Goal: Task Accomplishment & Management: Complete application form

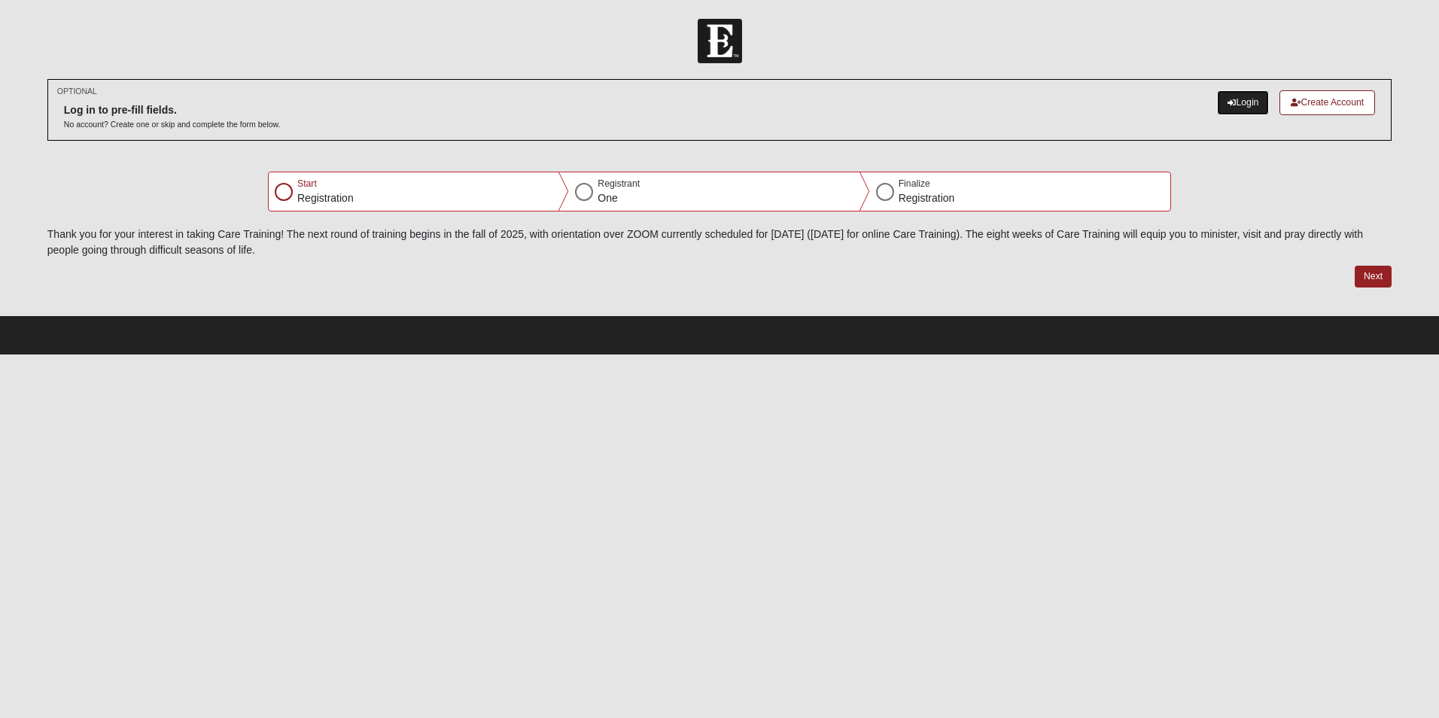
click at [1246, 97] on link "Login" at bounding box center [1243, 102] width 52 height 25
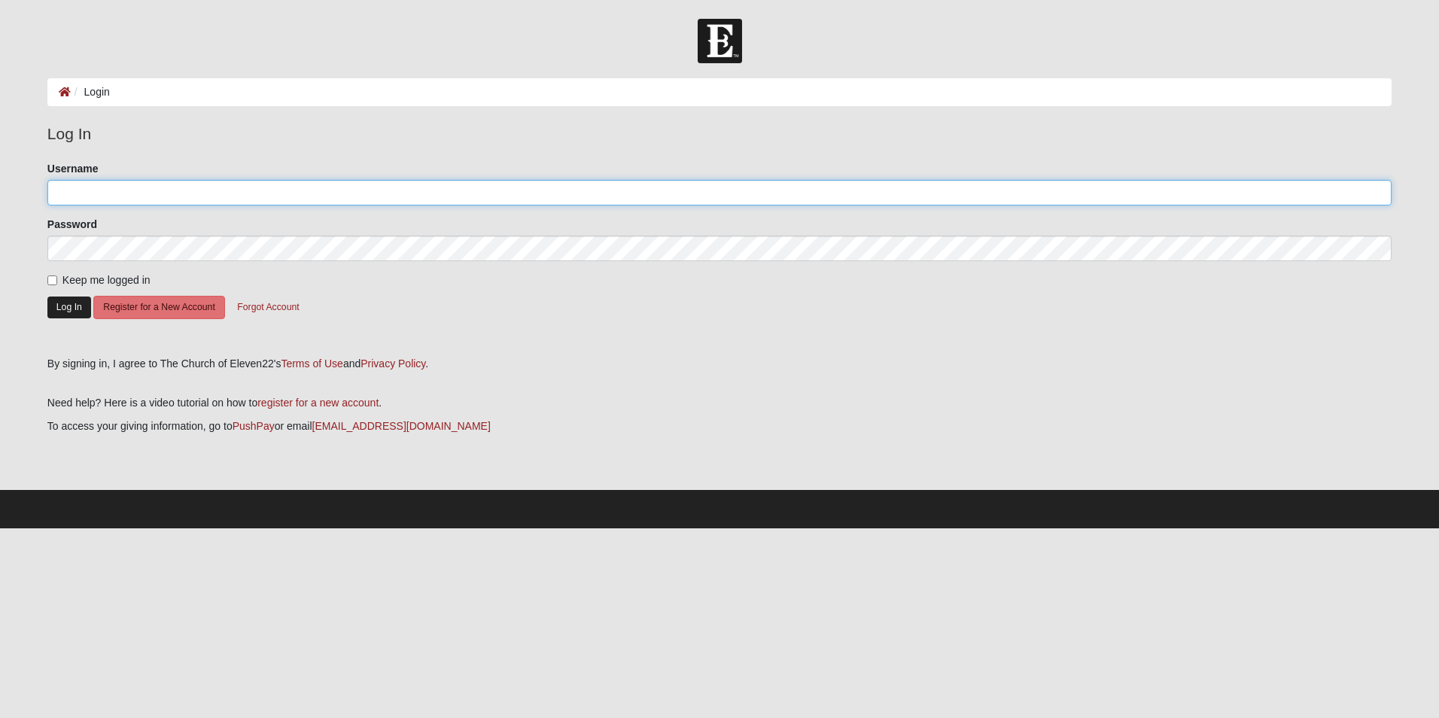
type input "tonyc"
click at [69, 309] on button "Log In" at bounding box center [69, 308] width 44 height 22
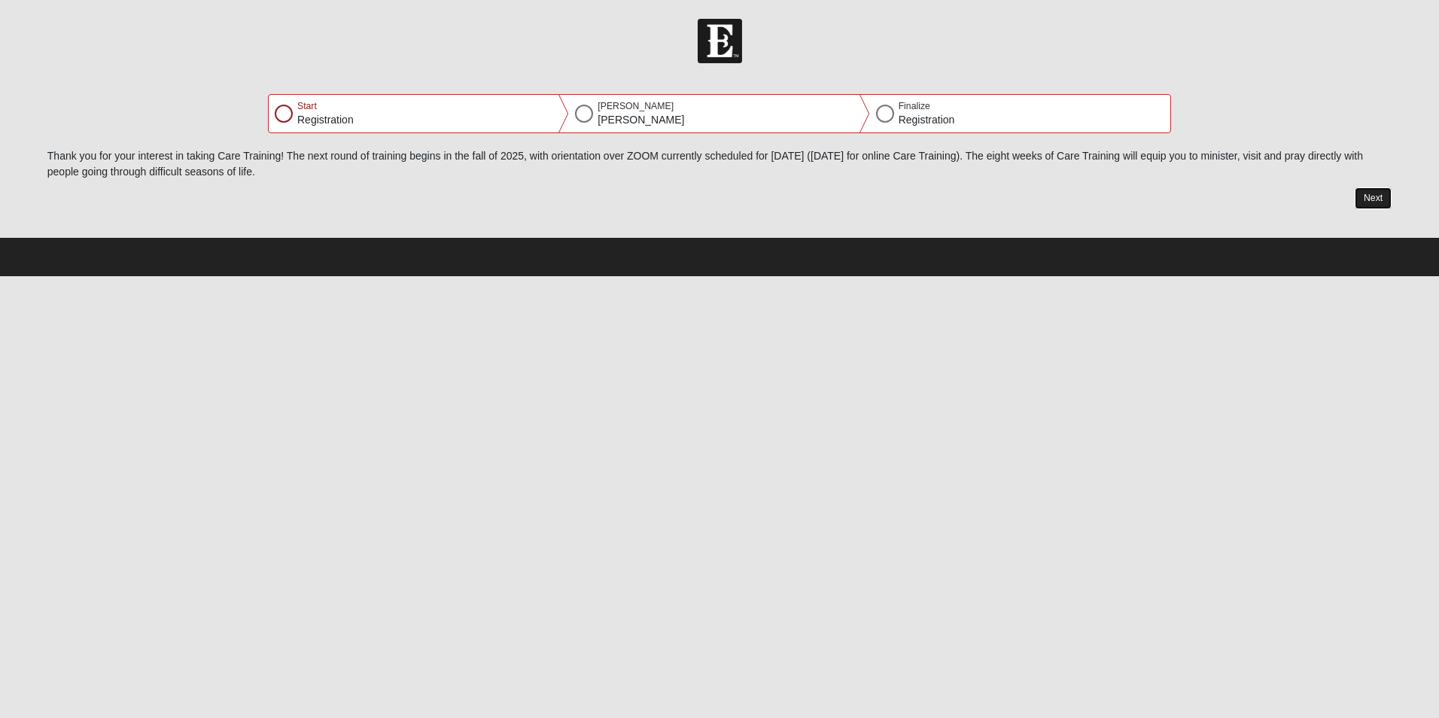
click at [1362, 197] on button "Next" at bounding box center [1373, 198] width 37 height 22
select select "4"
select select "18"
select select "1963"
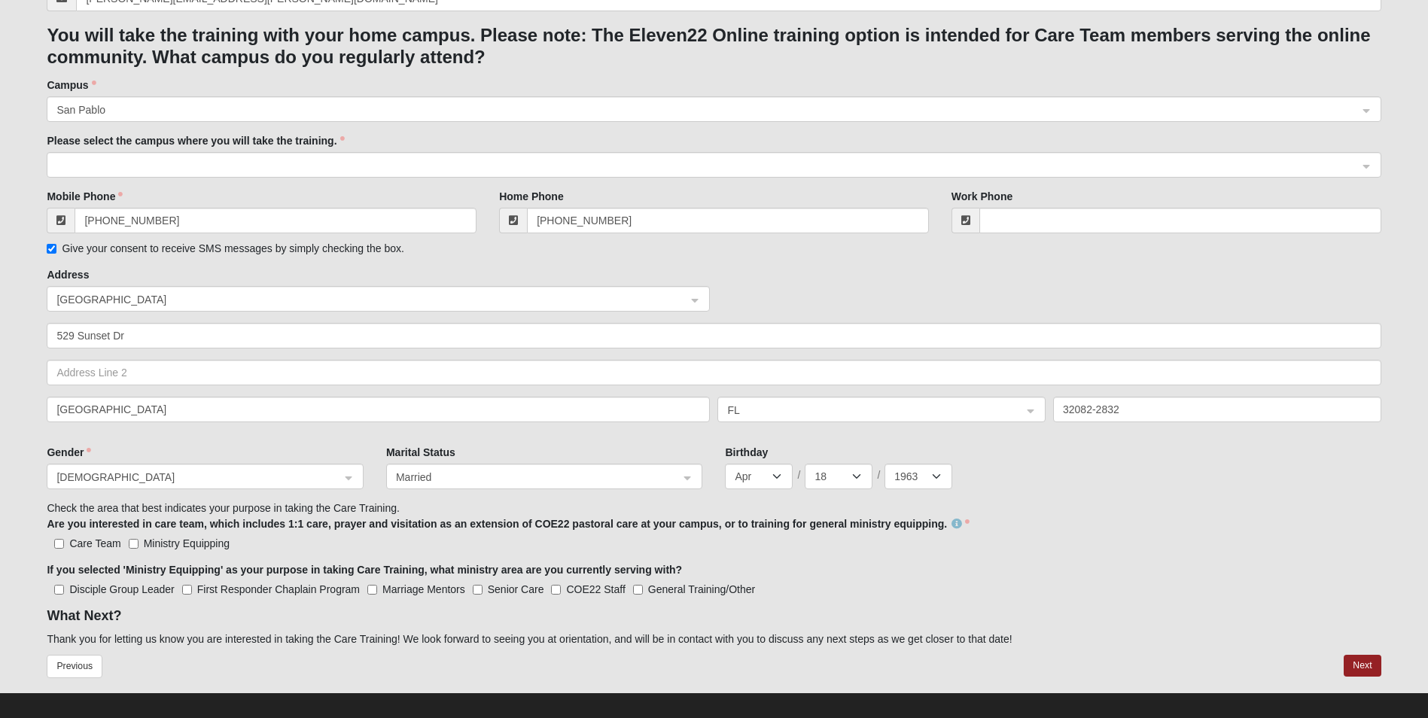
scroll to position [339, 0]
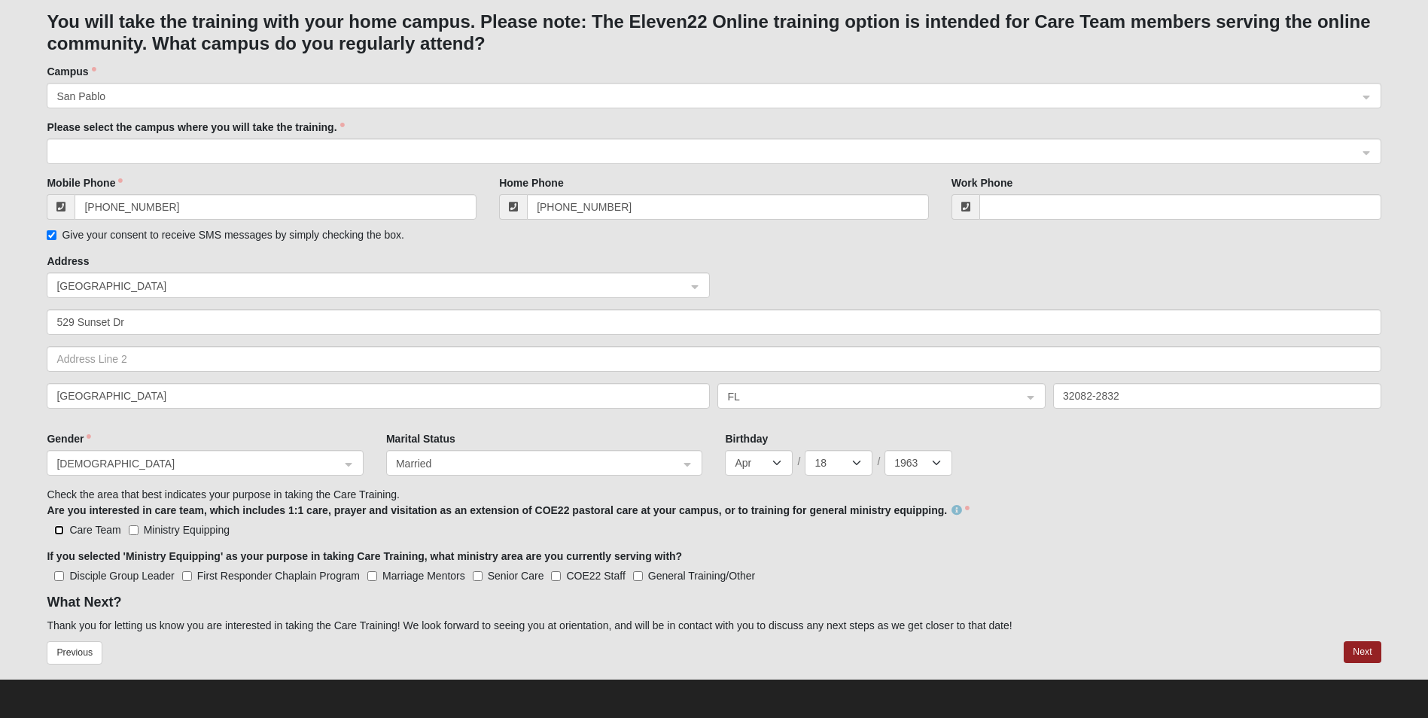
click at [60, 527] on input "Care Team" at bounding box center [59, 530] width 10 height 10
checkbox input "true"
click at [137, 530] on input "Ministry Equipping" at bounding box center [134, 530] width 10 height 10
checkbox input "true"
click at [642, 576] on input "General Training/Other" at bounding box center [638, 576] width 10 height 10
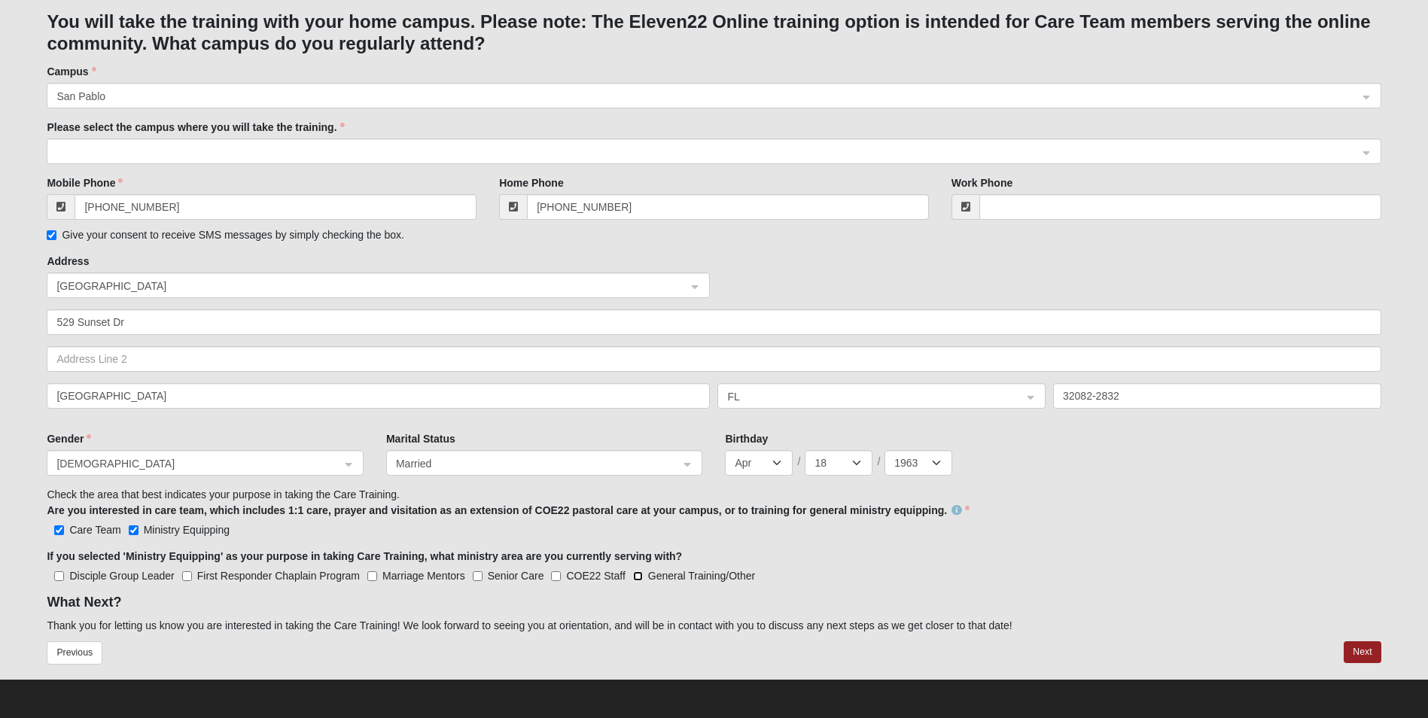
checkbox input "true"
click at [1369, 653] on button "Next" at bounding box center [1362, 652] width 37 height 22
click at [130, 151] on span at bounding box center [706, 152] width 1301 height 17
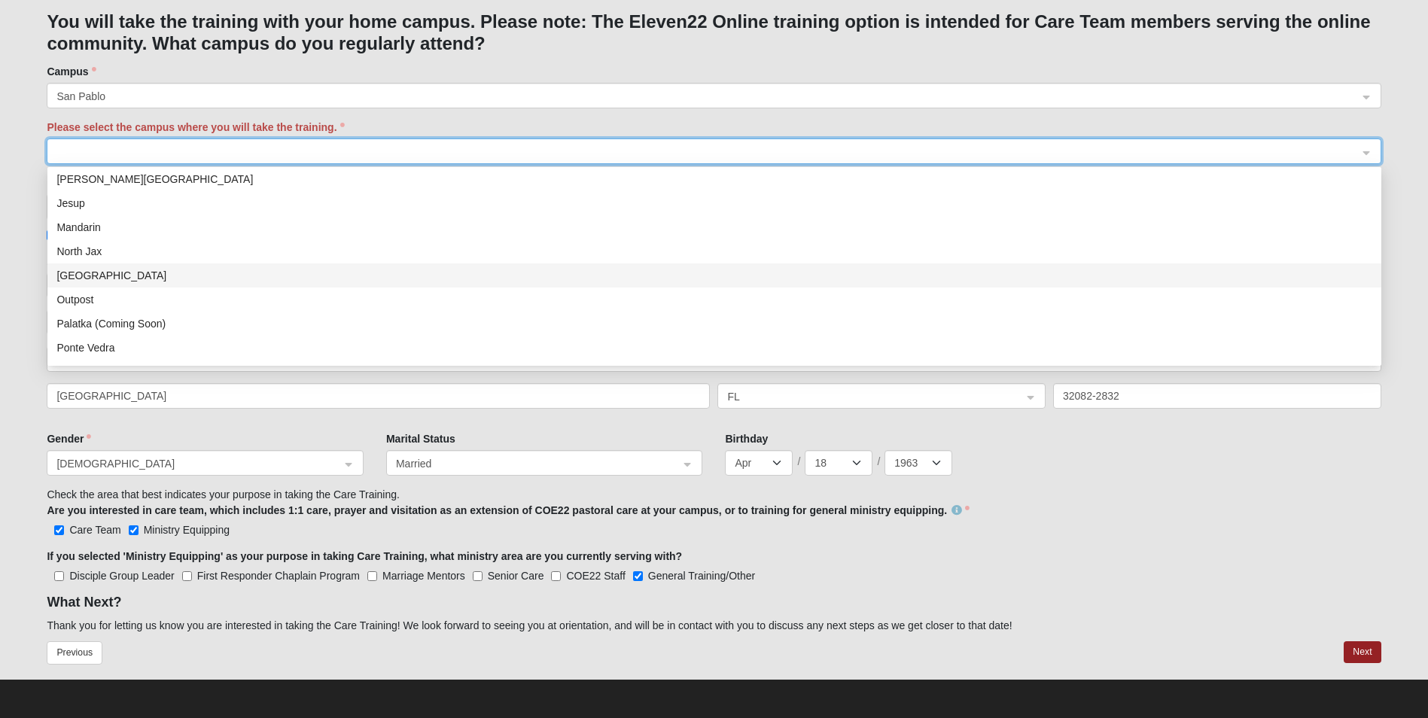
scroll to position [151, 0]
click at [83, 297] on div "San Pablo" at bounding box center [714, 296] width 1316 height 17
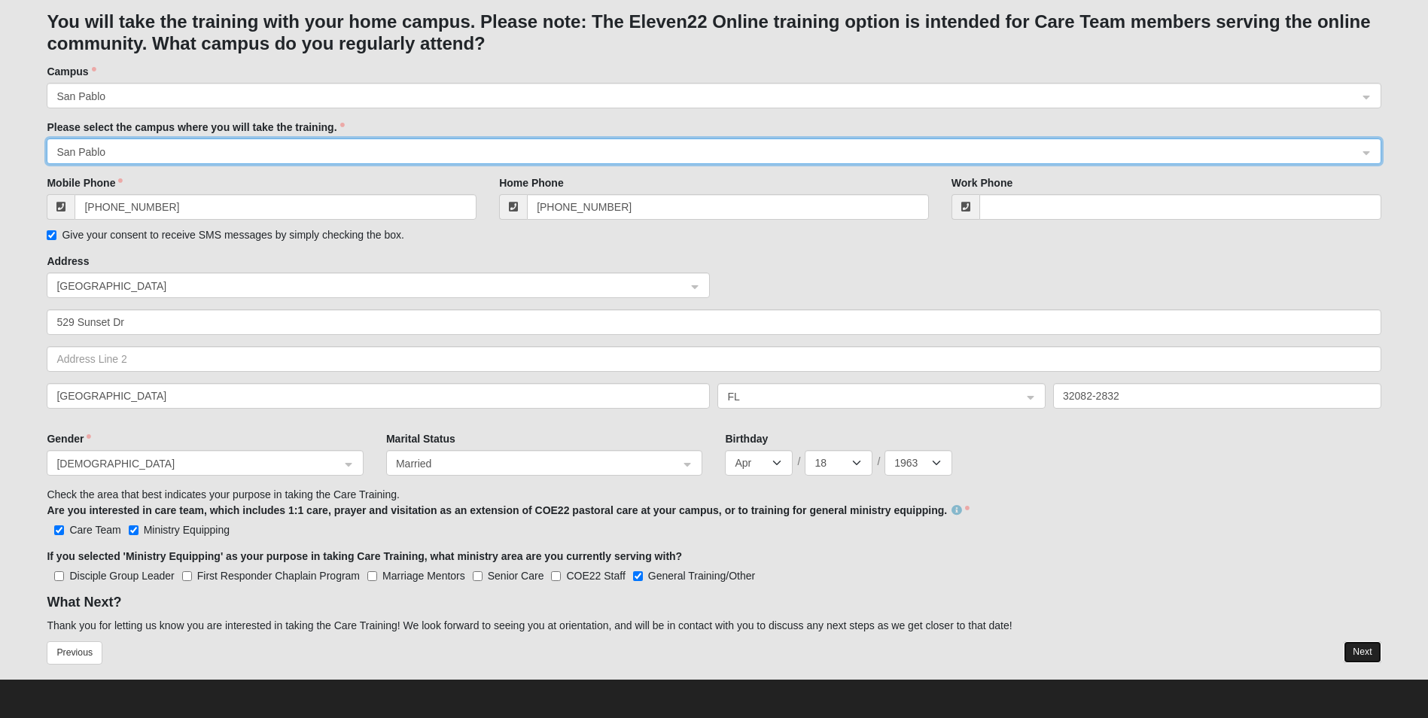
click at [1373, 647] on button "Next" at bounding box center [1362, 652] width 37 height 22
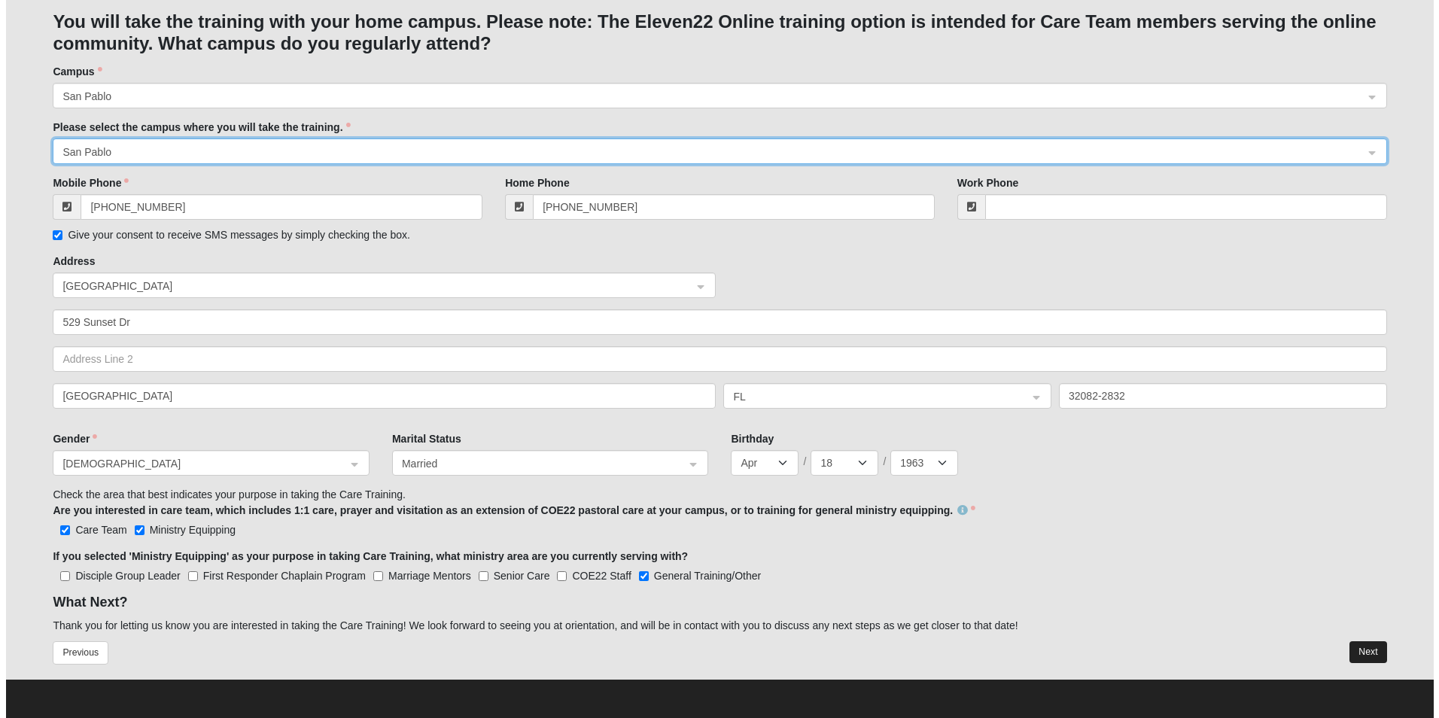
scroll to position [0, 0]
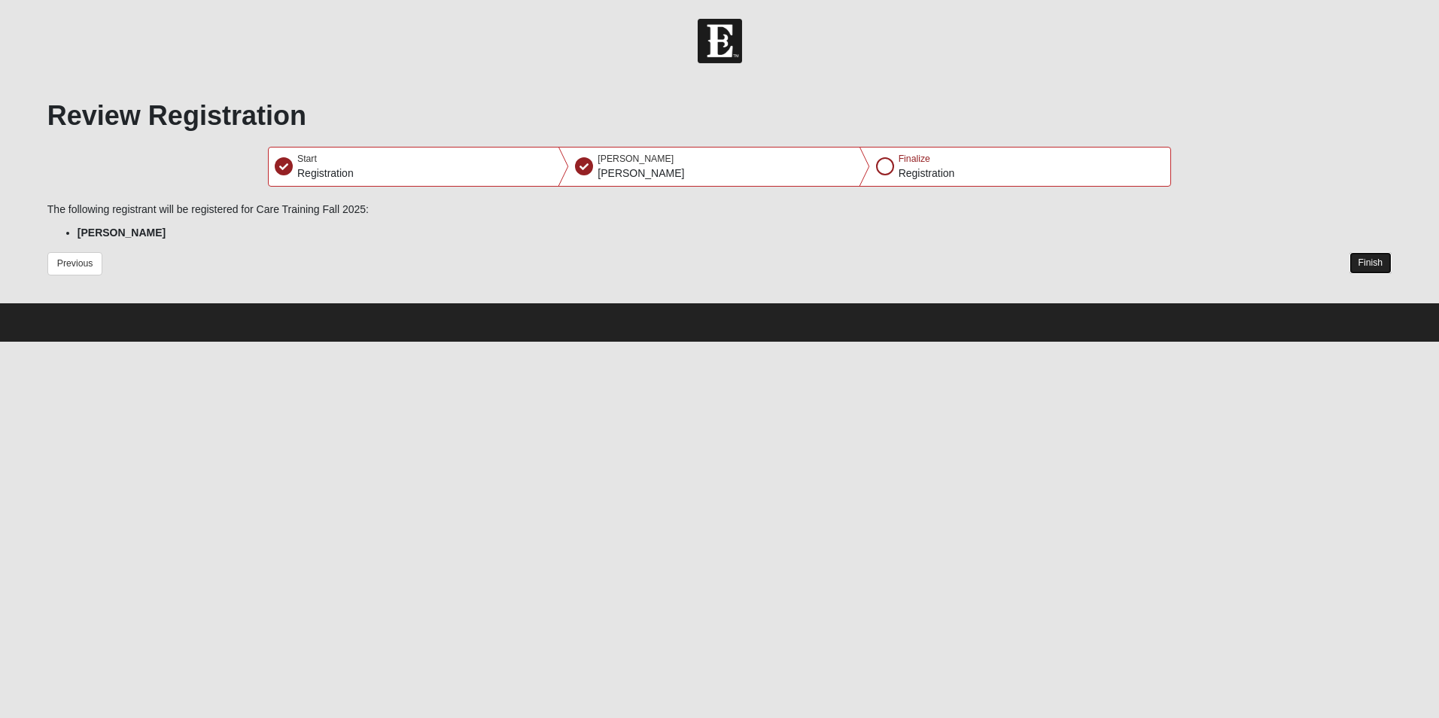
click at [1362, 255] on button "Finish" at bounding box center [1371, 263] width 43 height 22
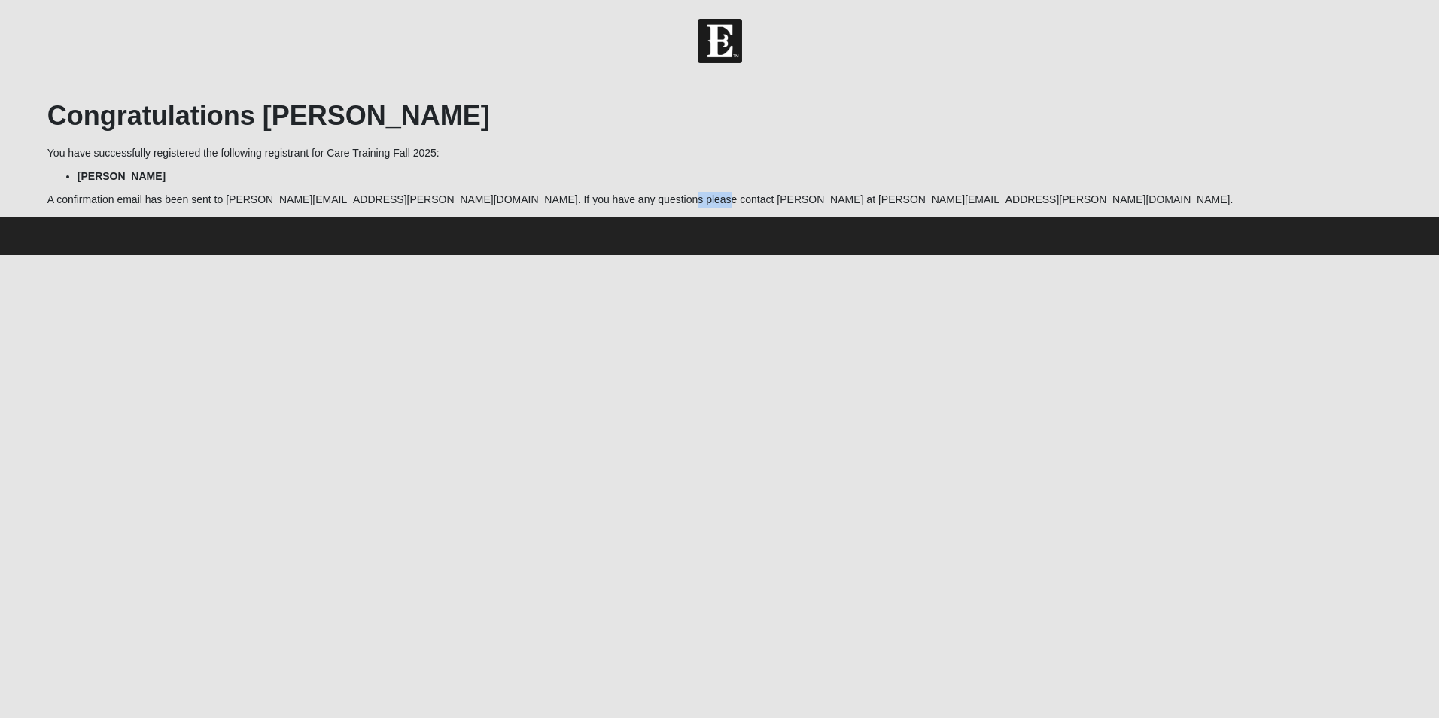
drag, startPoint x: 553, startPoint y: 199, endPoint x: 606, endPoint y: 199, distance: 53.5
click at [606, 199] on p "A confirmation email has been sent to tony.caico@affinityfive.com. If you have …" at bounding box center [719, 200] width 1344 height 16
drag, startPoint x: 606, startPoint y: 199, endPoint x: 595, endPoint y: 199, distance: 10.6
copy p "Kim Fertitta"
